Goal: Task Accomplishment & Management: Manage account settings

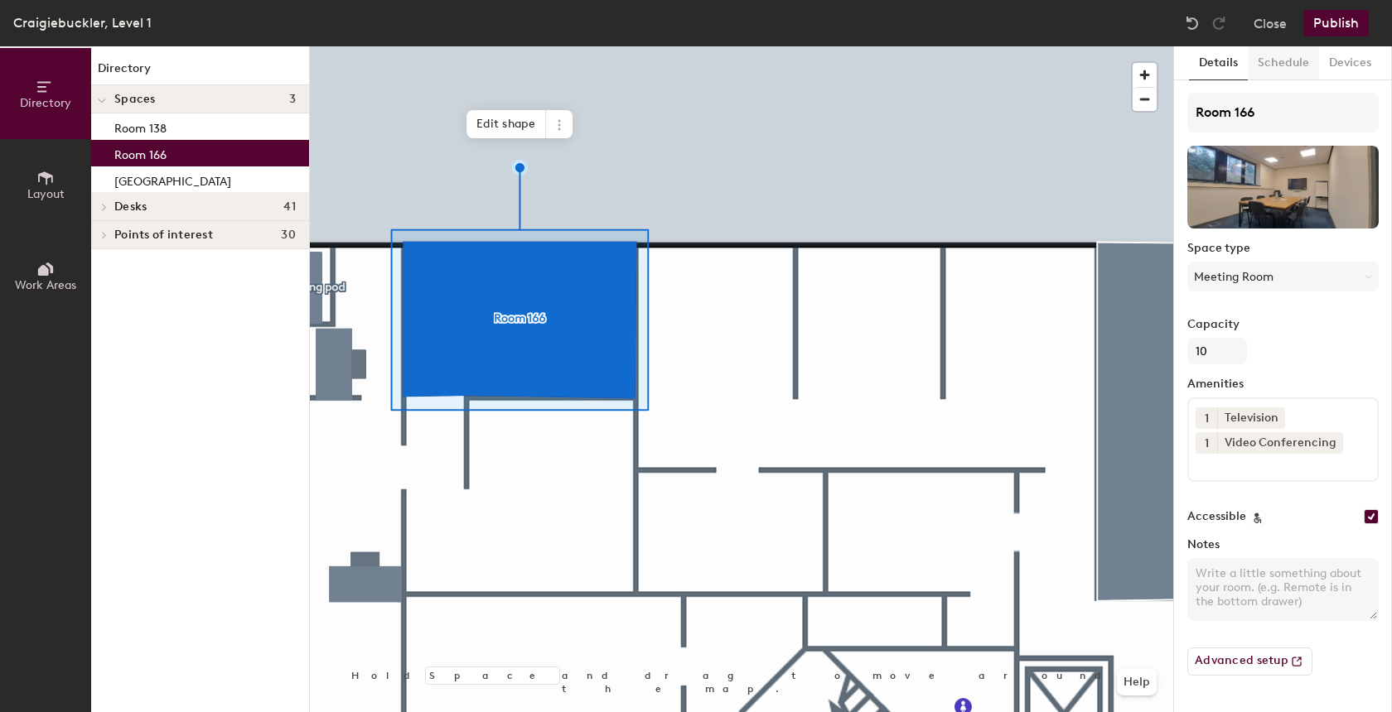
click at [1297, 63] on button "Schedule" at bounding box center [1283, 63] width 71 height 34
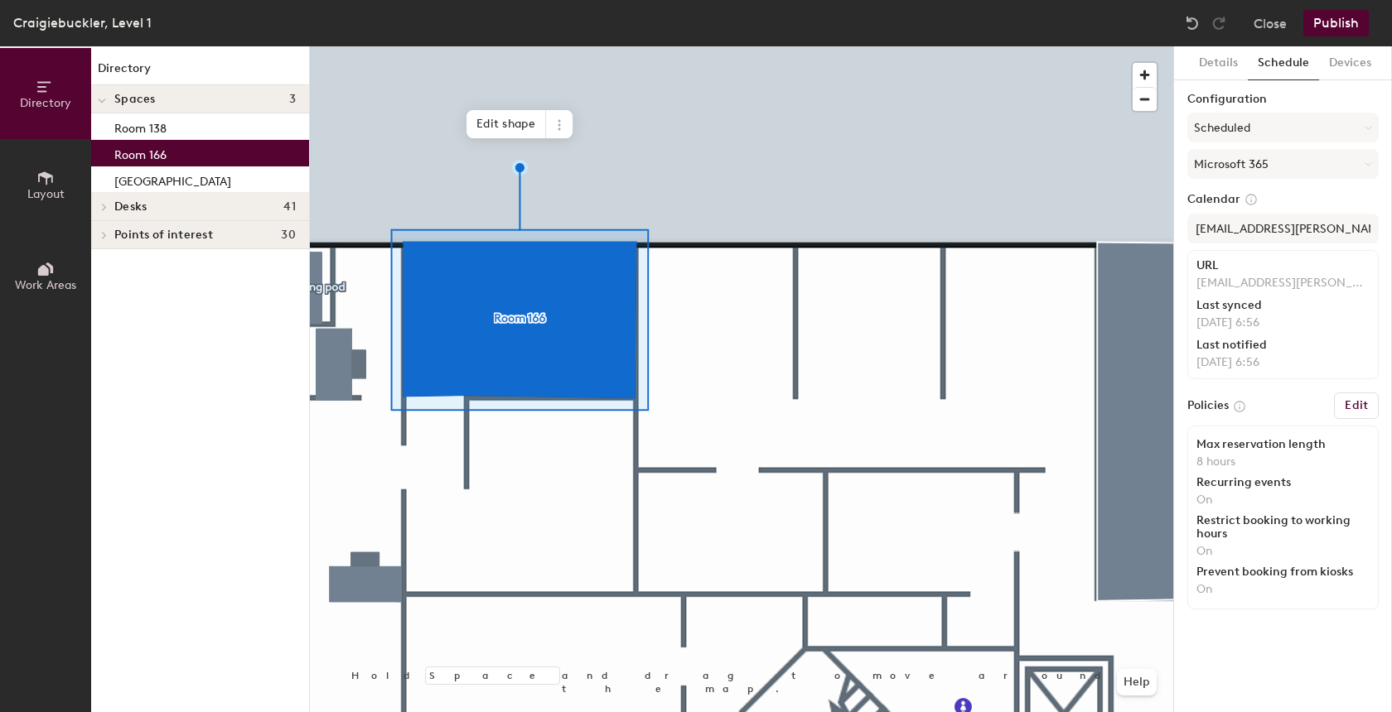
click at [1347, 403] on h6 "Edit" at bounding box center [1356, 405] width 23 height 13
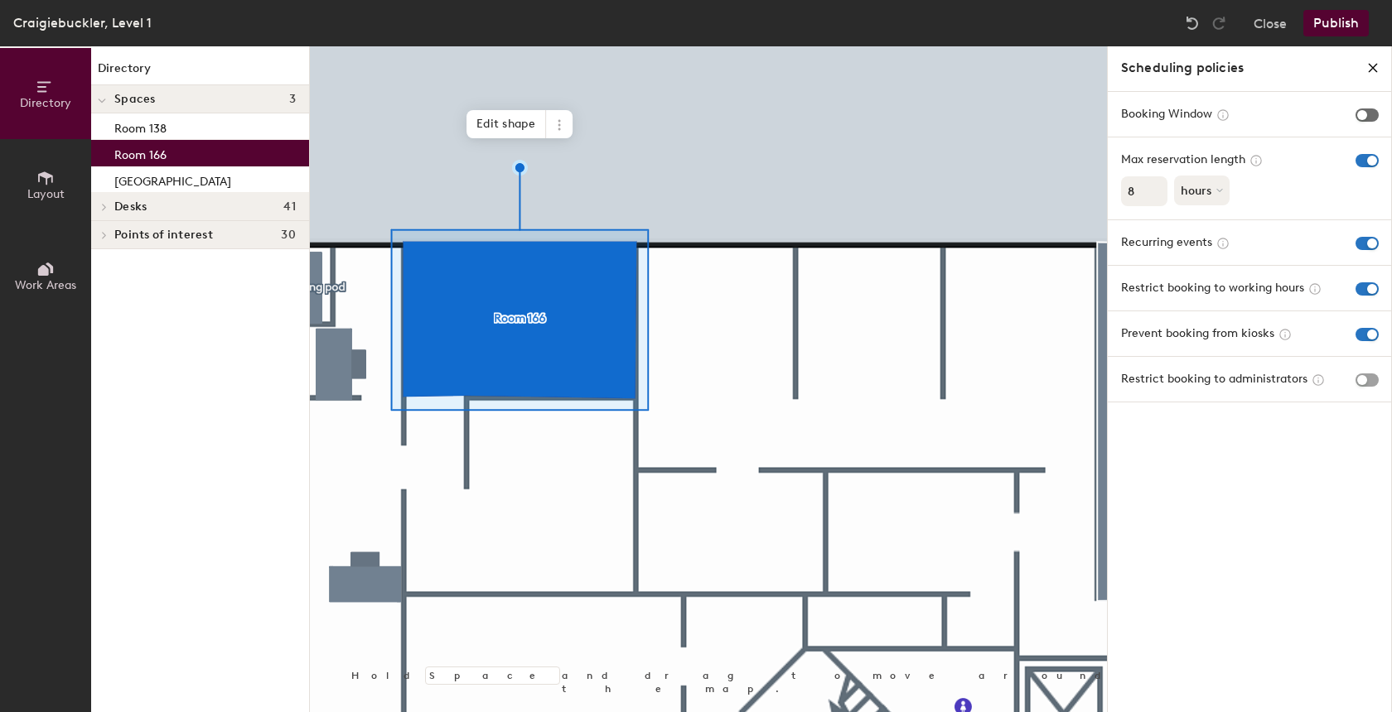
click at [1374, 115] on span "button" at bounding box center [1366, 115] width 23 height 13
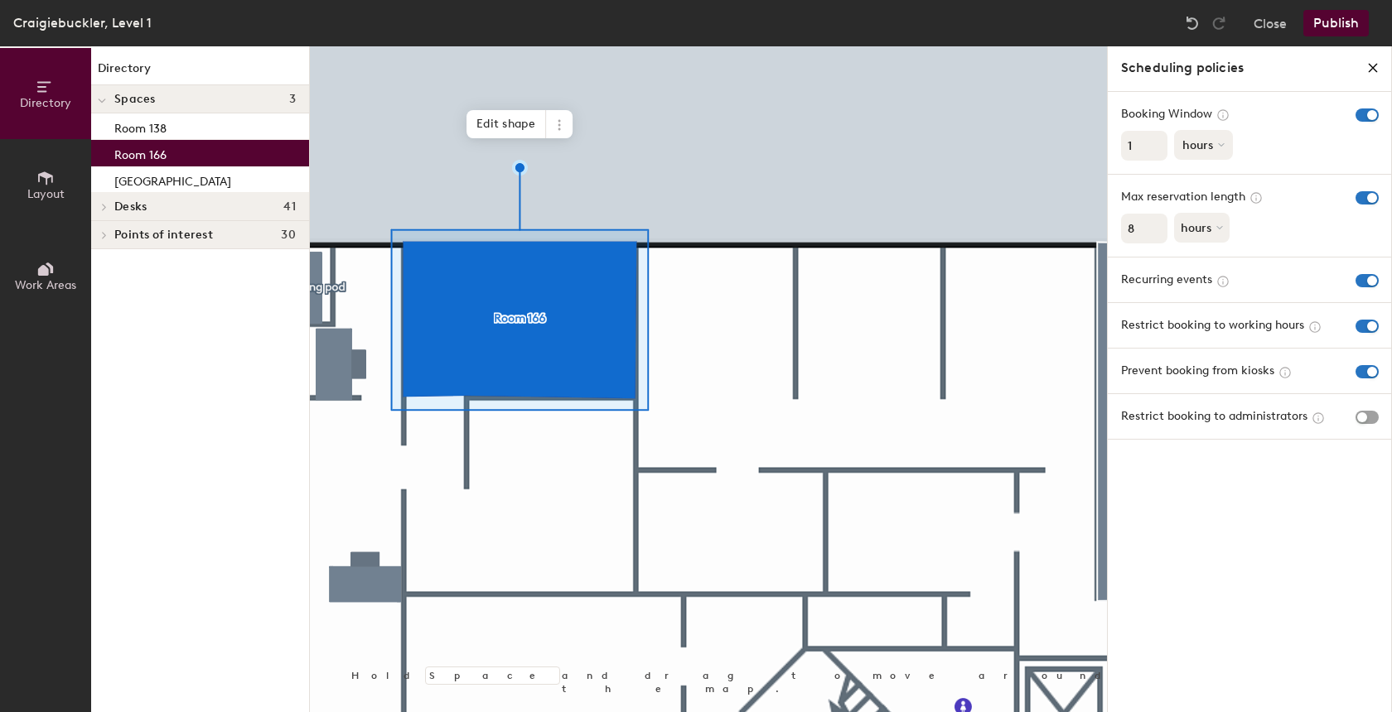
click at [1195, 144] on button "hours" at bounding box center [1203, 145] width 59 height 30
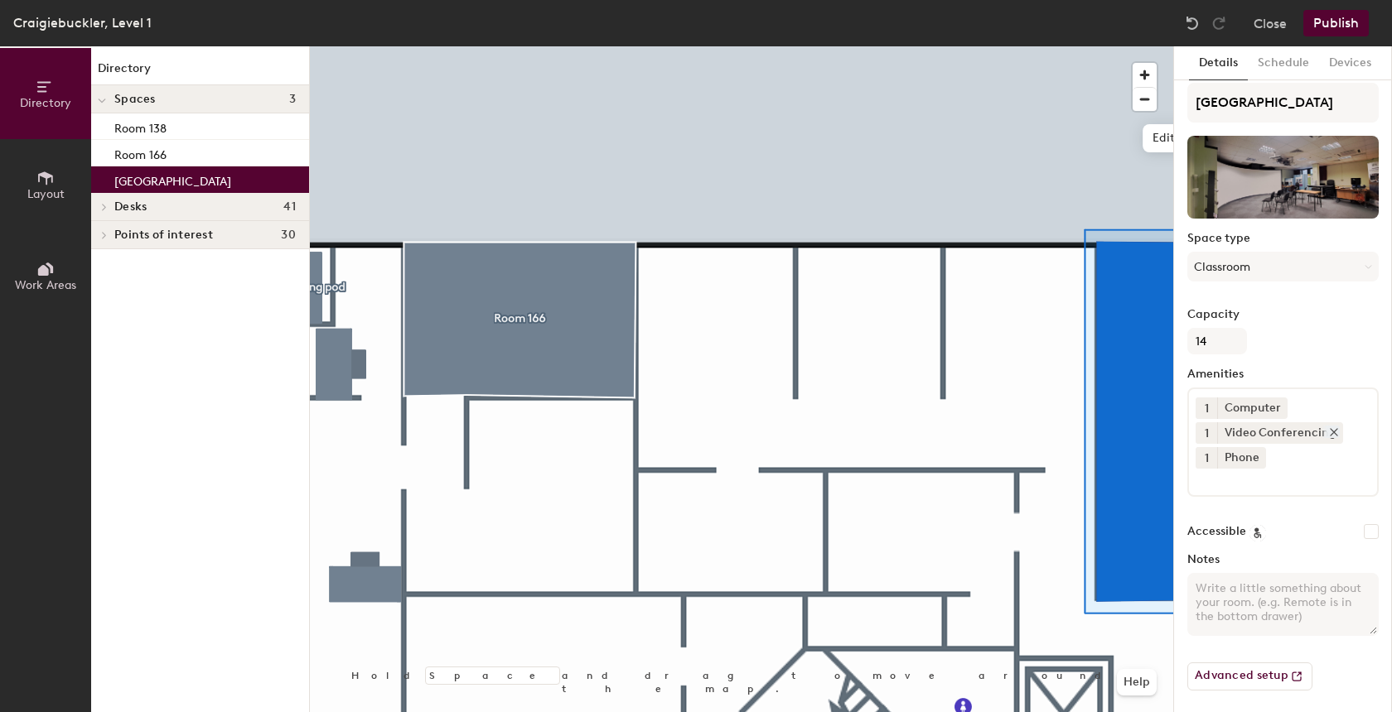
scroll to position [15, 0]
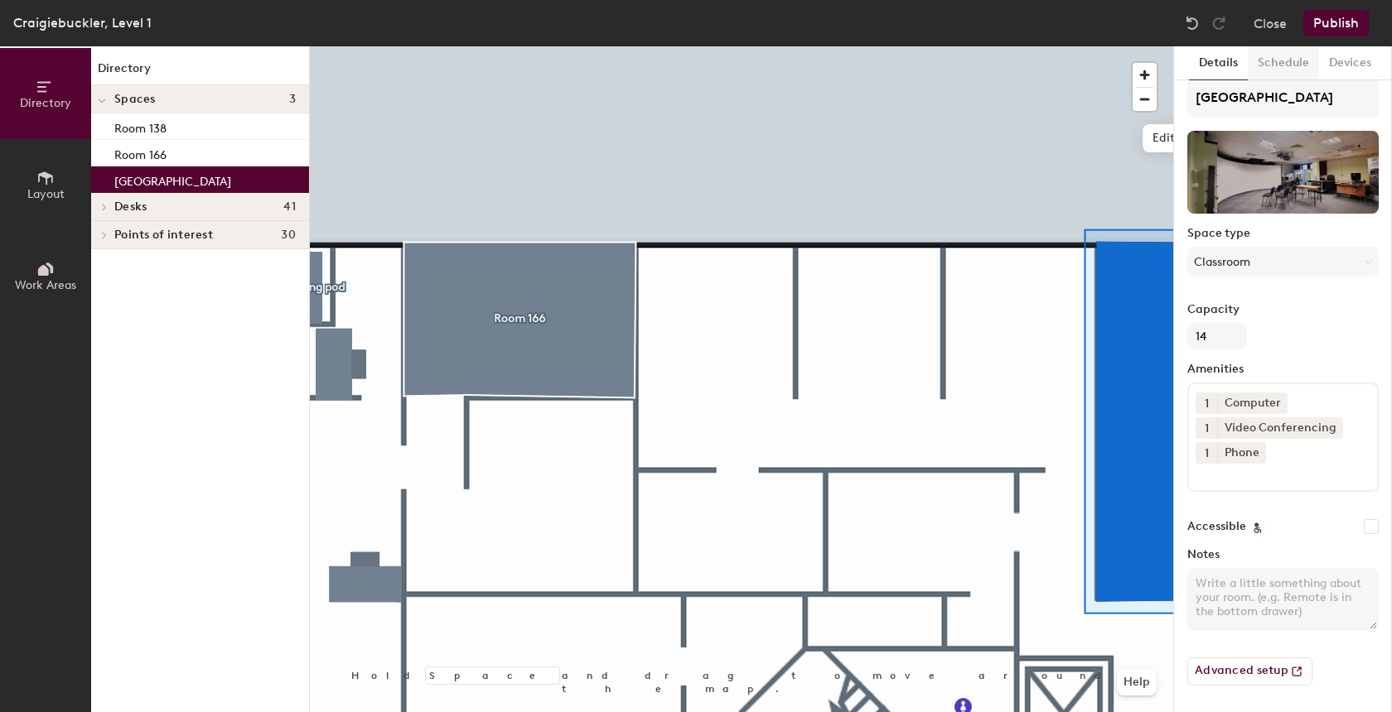
click at [1286, 60] on button "Schedule" at bounding box center [1283, 63] width 71 height 34
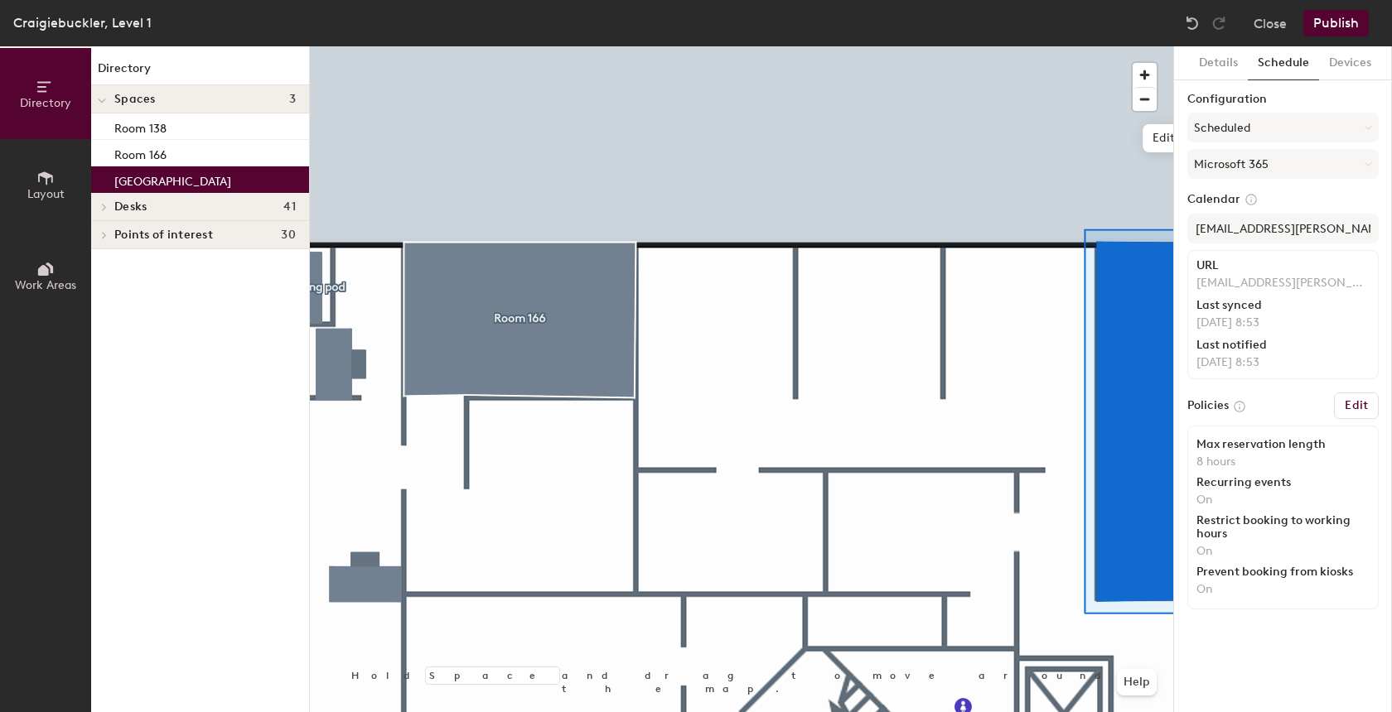
scroll to position [0, 0]
click at [1349, 66] on button "Devices" at bounding box center [1350, 63] width 62 height 34
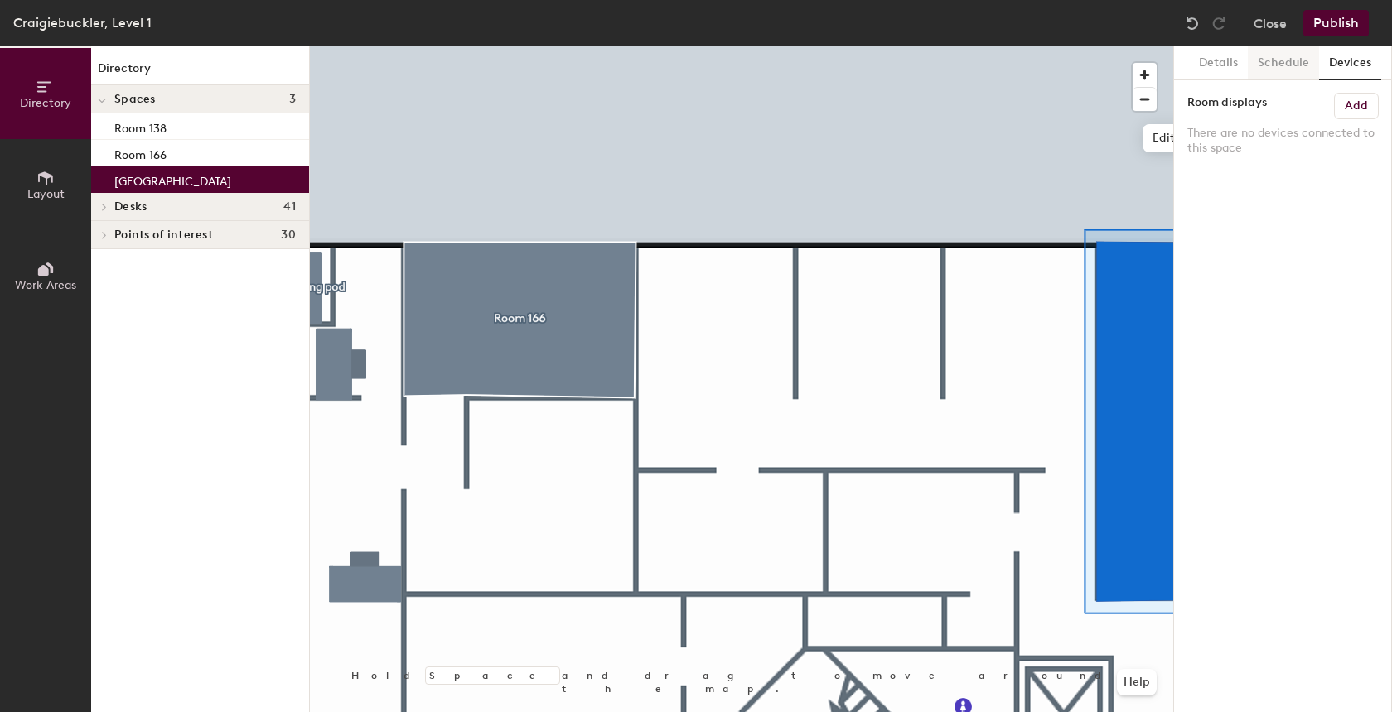
click at [1292, 67] on button "Schedule" at bounding box center [1283, 63] width 71 height 34
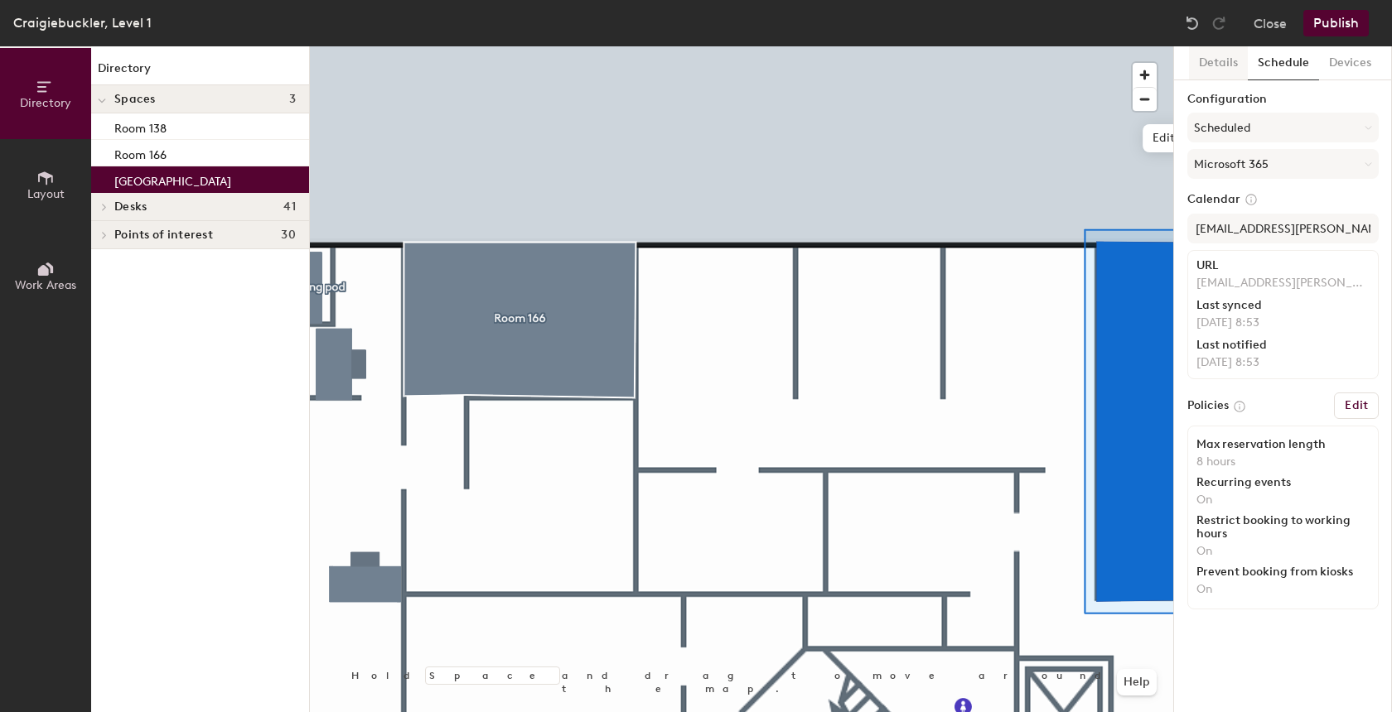
click at [1221, 66] on button "Details" at bounding box center [1218, 63] width 59 height 34
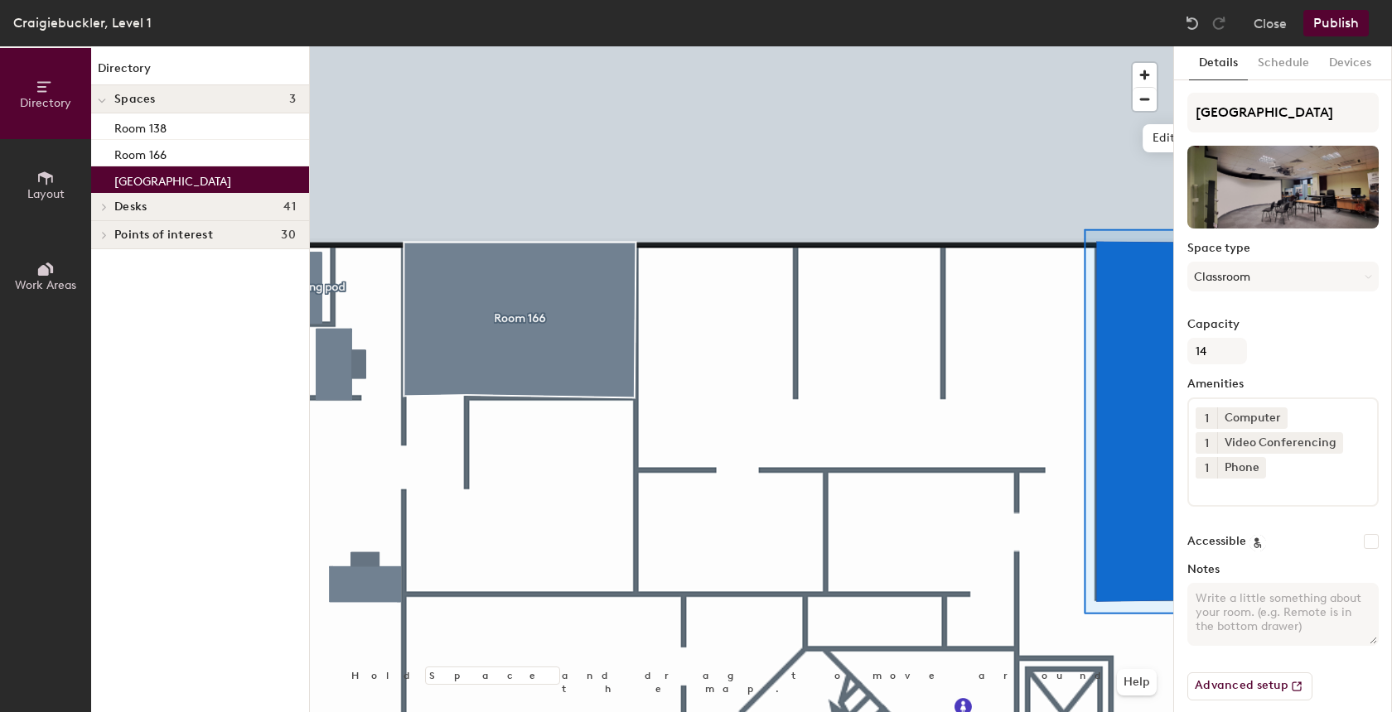
scroll to position [15, 0]
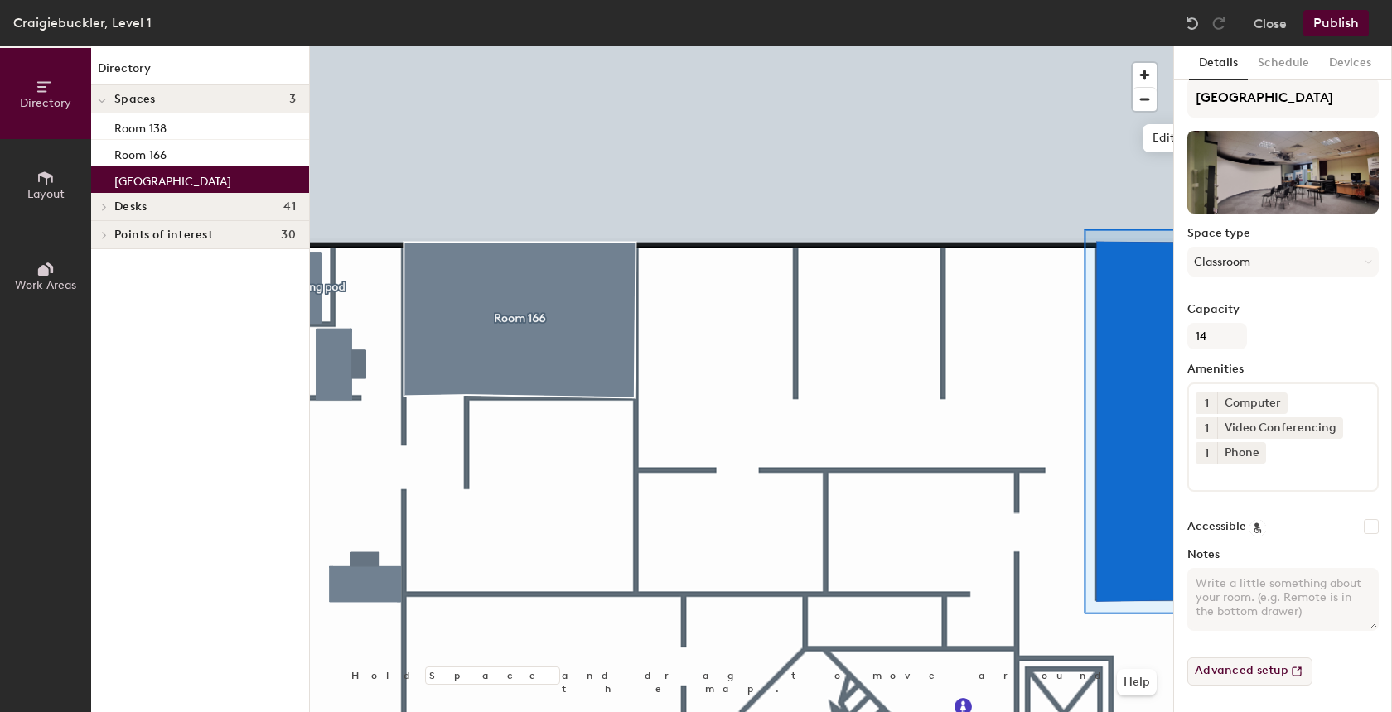
click at [1227, 670] on button "Advanced setup" at bounding box center [1249, 672] width 125 height 28
click at [1264, 18] on button "Close" at bounding box center [1269, 23] width 33 height 27
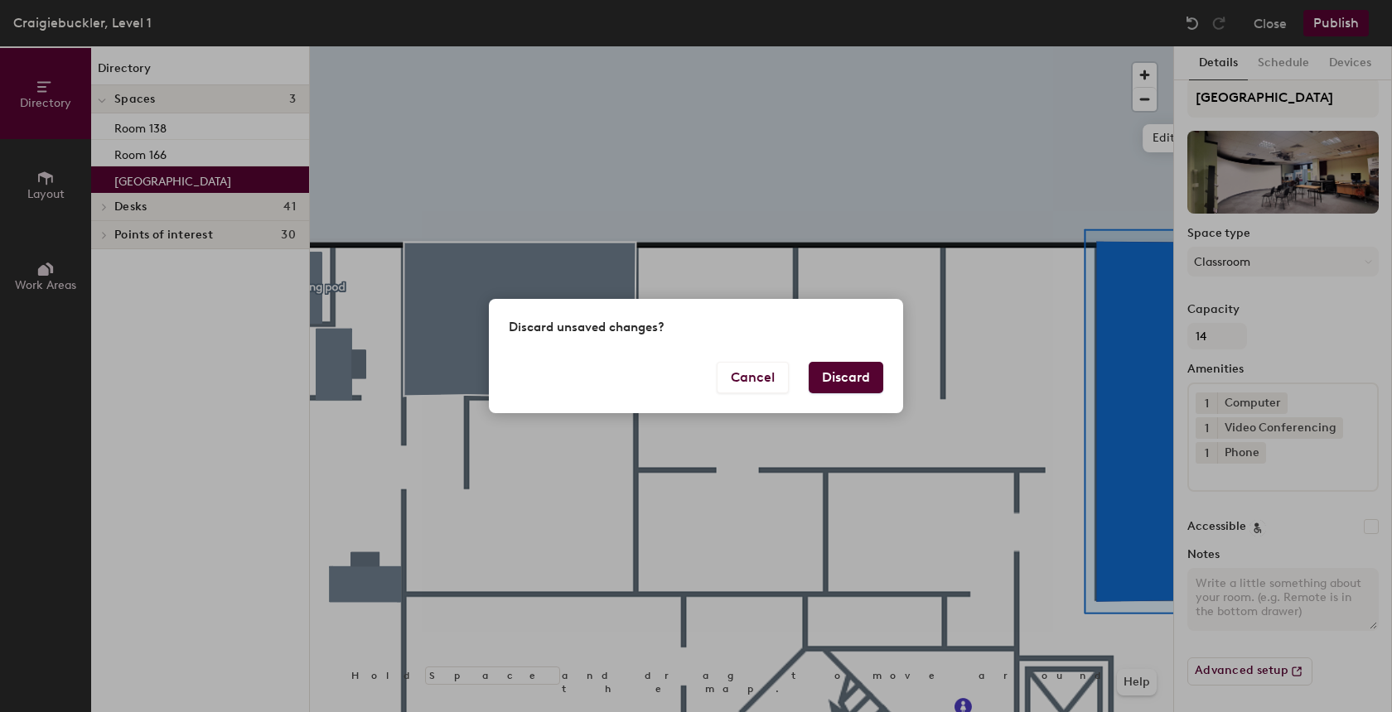
click at [843, 389] on button "Discard" at bounding box center [846, 377] width 75 height 31
